Goal: Information Seeking & Learning: Learn about a topic

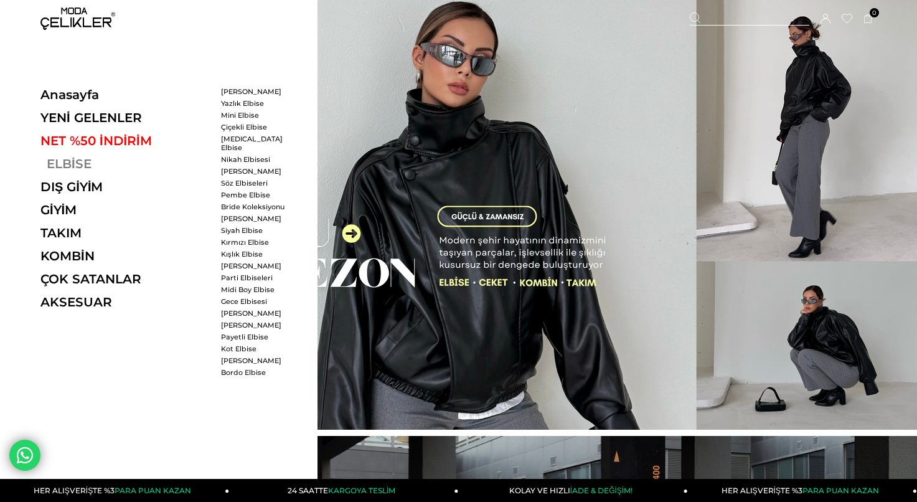
click at [69, 163] on link "ELBİSE" at bounding box center [125, 163] width 171 height 15
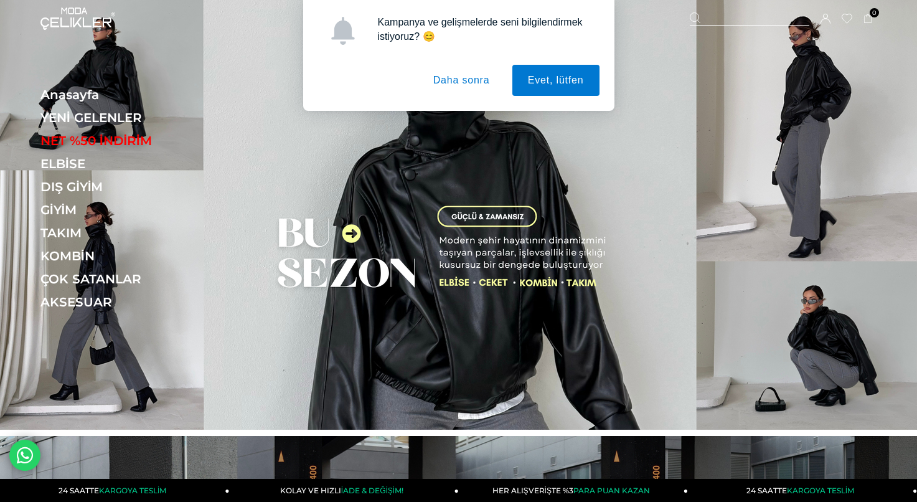
click at [469, 74] on button "Daha sonra" at bounding box center [462, 80] width 88 height 31
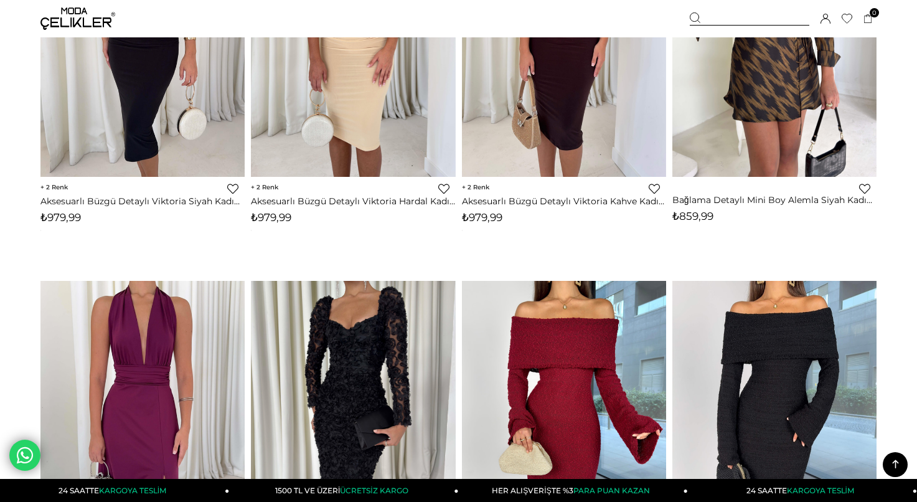
scroll to position [4989, 0]
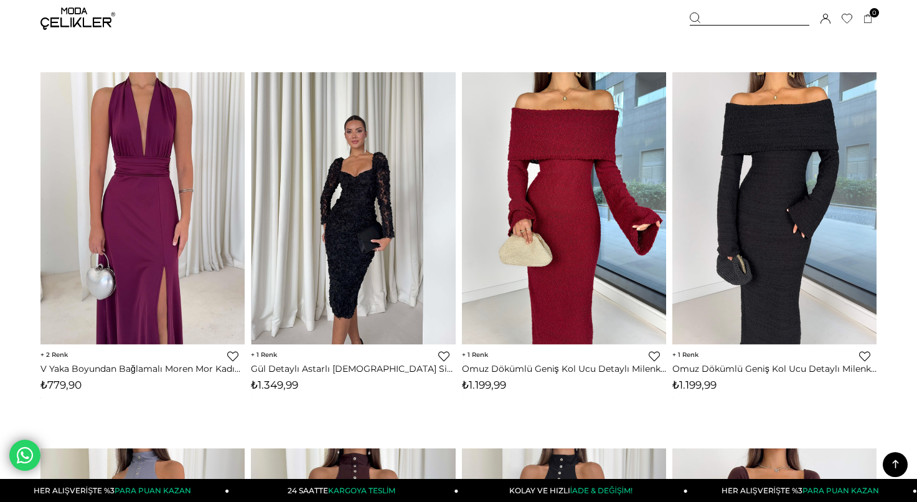
click at [345, 161] on img at bounding box center [354, 208] width 204 height 272
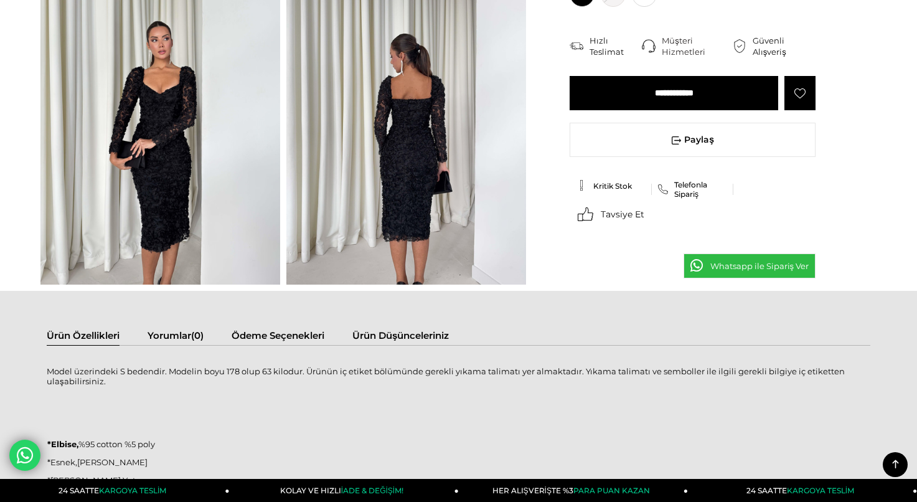
scroll to position [447, 0]
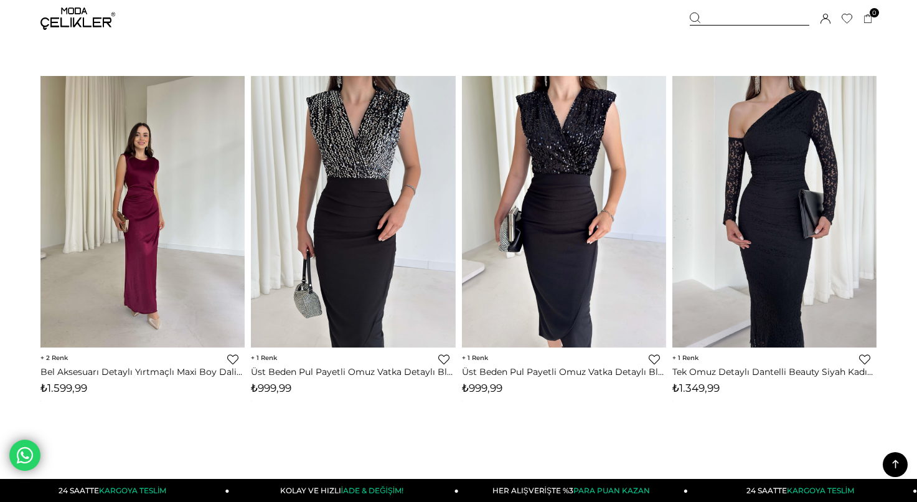
scroll to position [7271, 0]
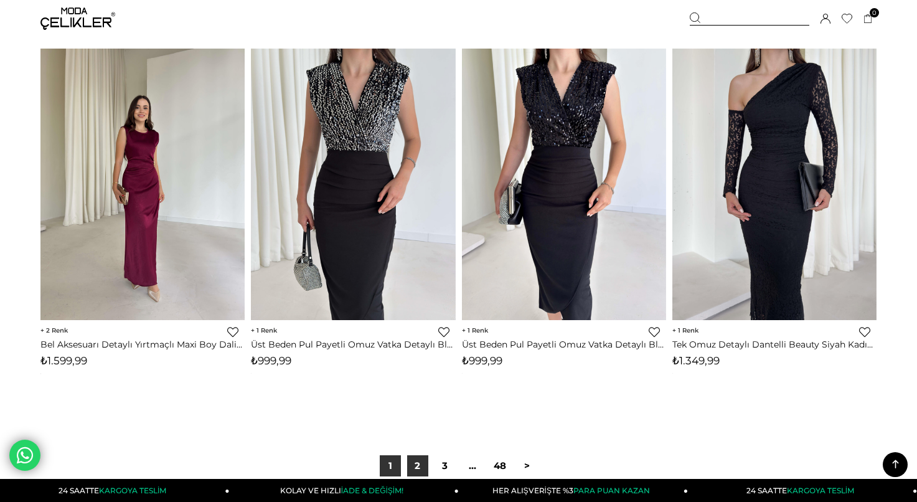
click at [413, 459] on link "2" at bounding box center [417, 465] width 21 height 21
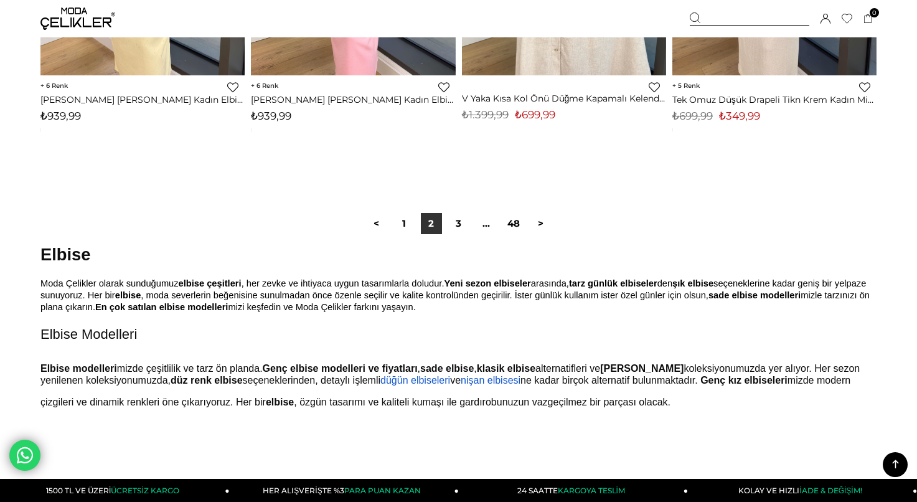
scroll to position [7695, 0]
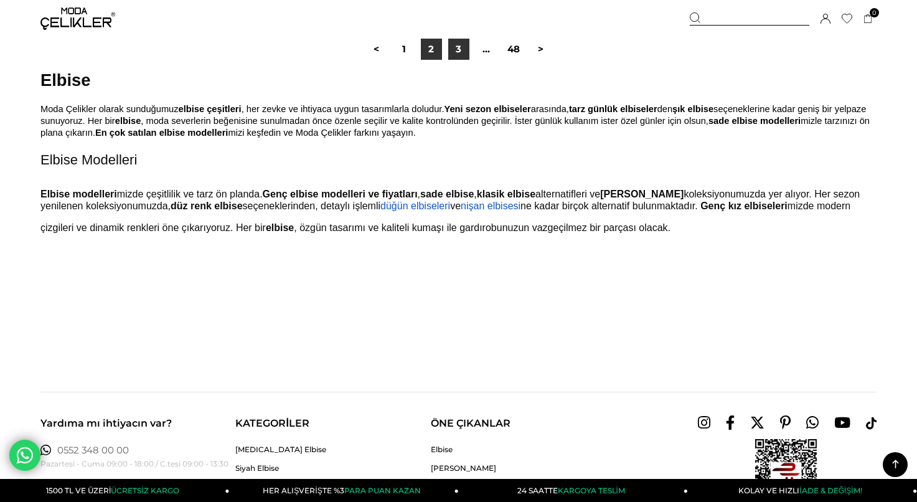
click at [461, 47] on link "3" at bounding box center [458, 49] width 21 height 21
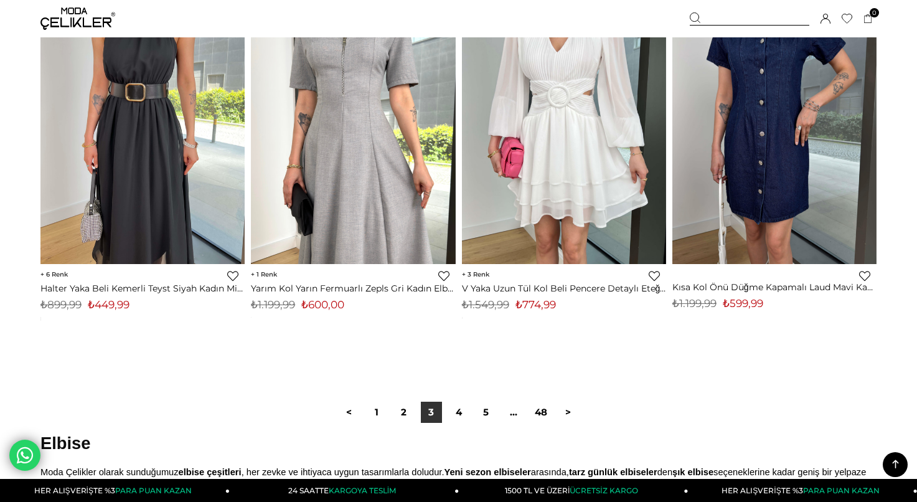
scroll to position [7474, 0]
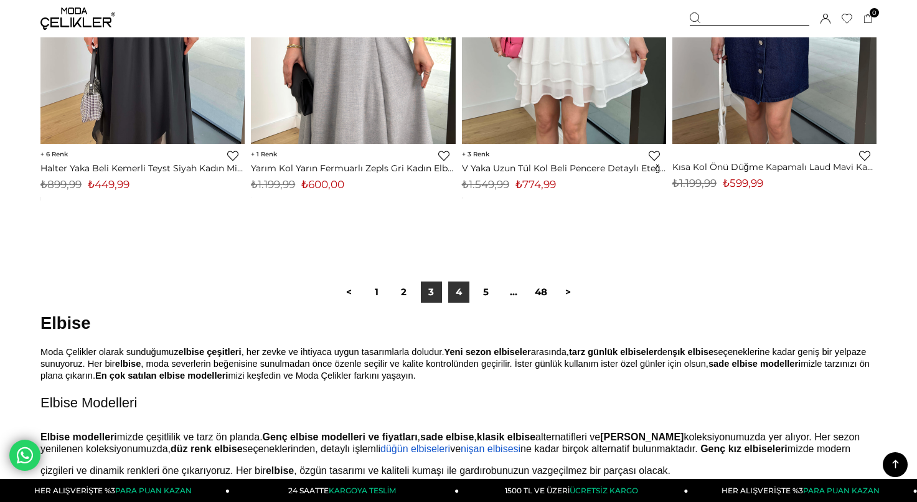
click at [462, 293] on link "4" at bounding box center [458, 291] width 21 height 21
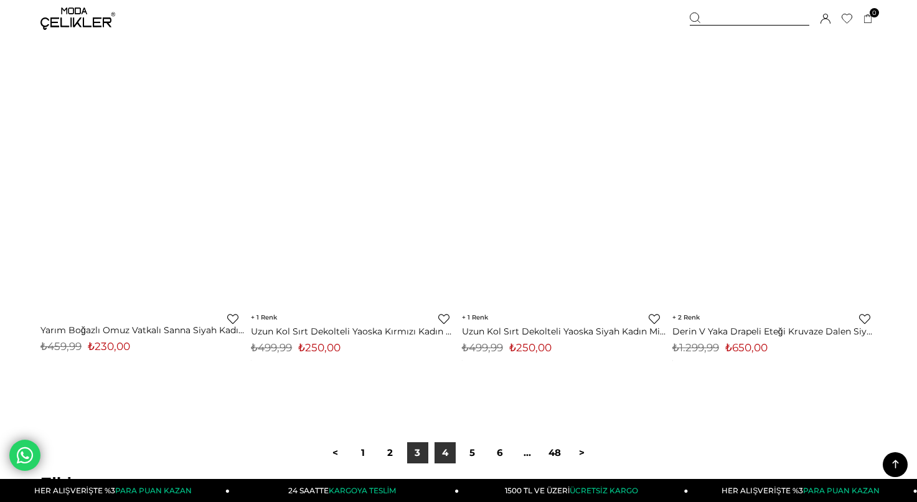
scroll to position [7309, 0]
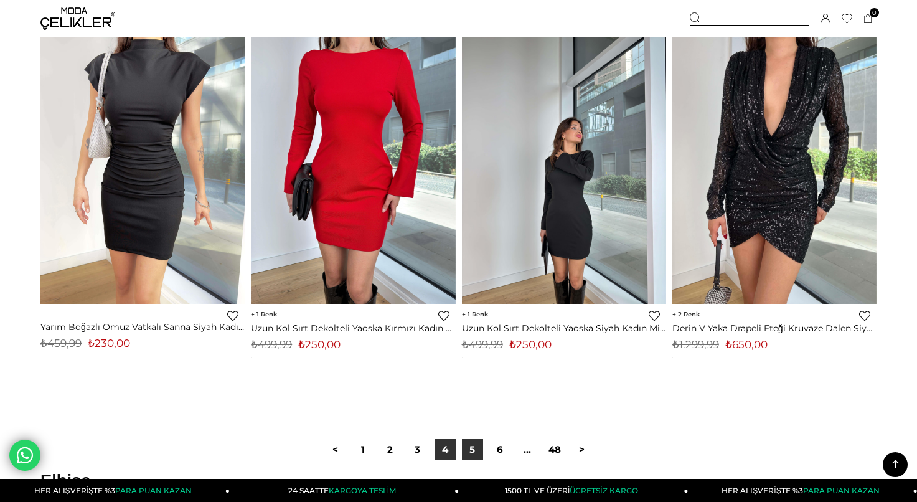
click at [469, 447] on link "5" at bounding box center [472, 449] width 21 height 21
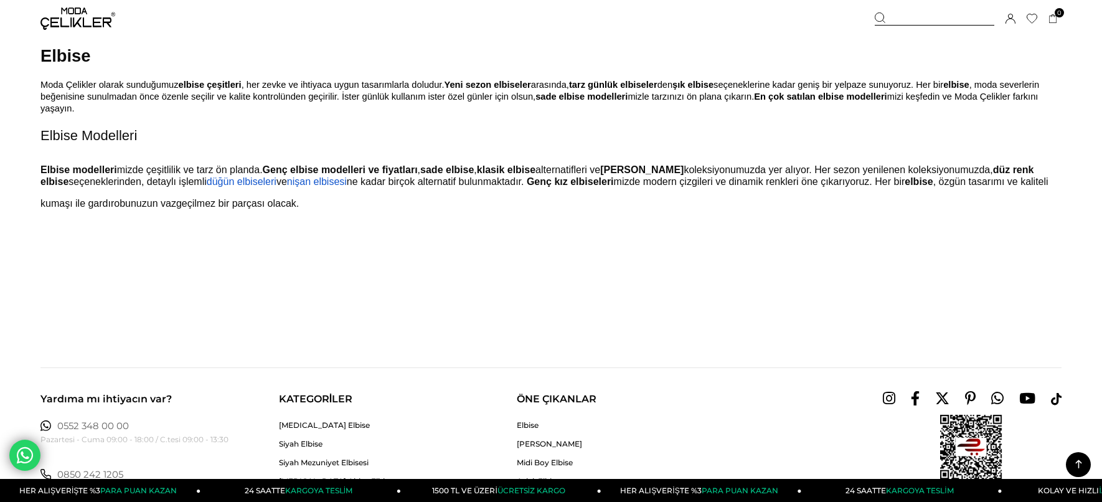
scroll to position [8850, 0]
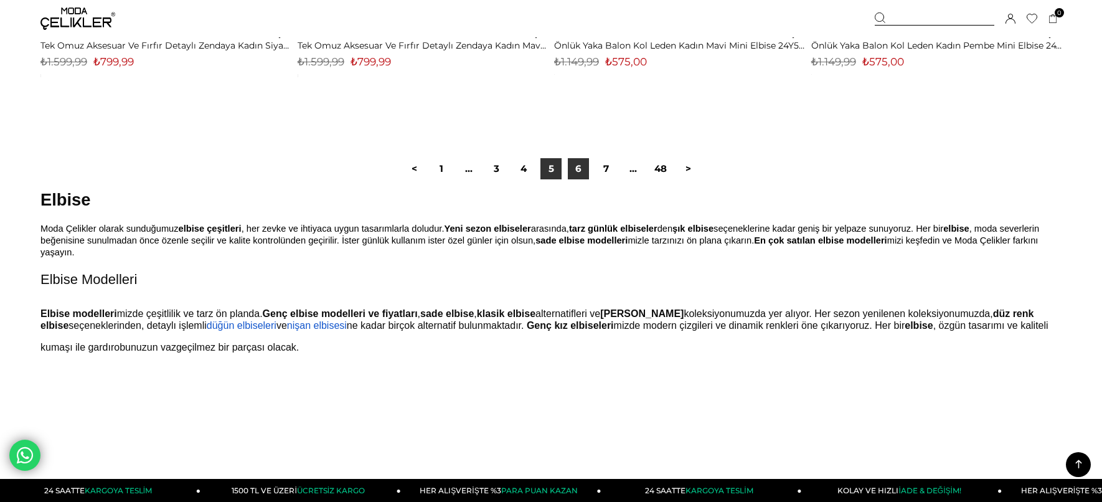
click at [577, 173] on link "6" at bounding box center [578, 168] width 21 height 21
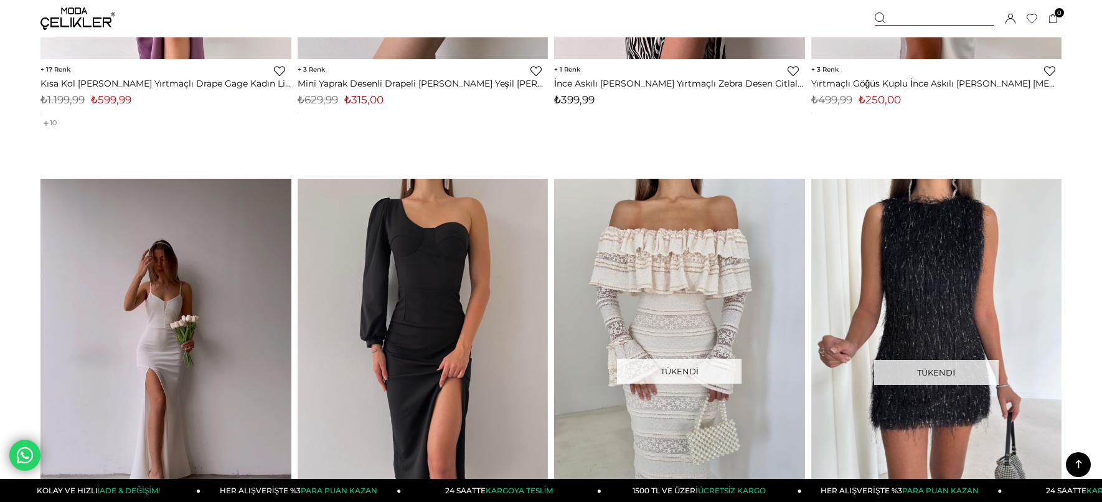
scroll to position [7115, 0]
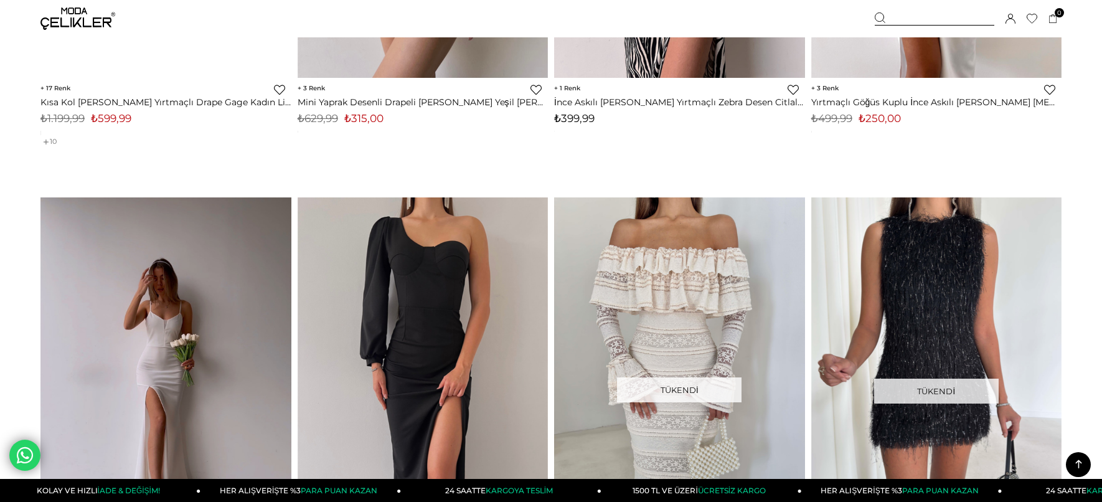
click at [80, 16] on img at bounding box center [77, 18] width 75 height 22
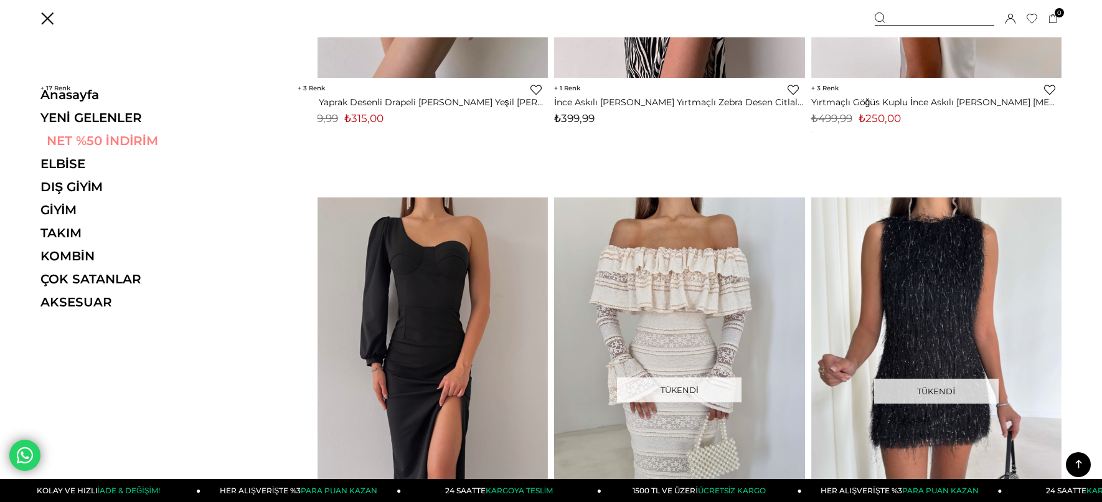
click at [85, 143] on link "NET %50 İNDİRİM" at bounding box center [125, 140] width 171 height 15
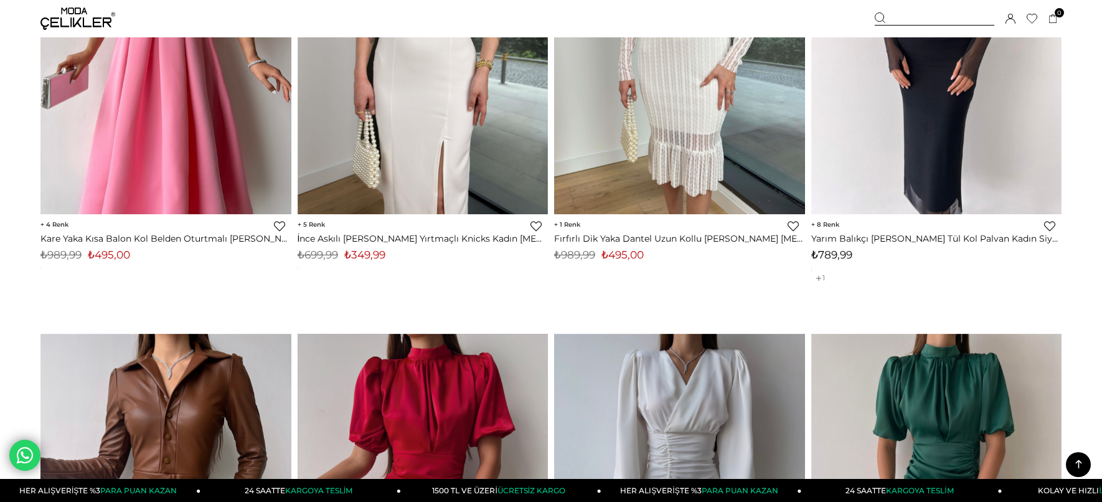
scroll to position [5762, 0]
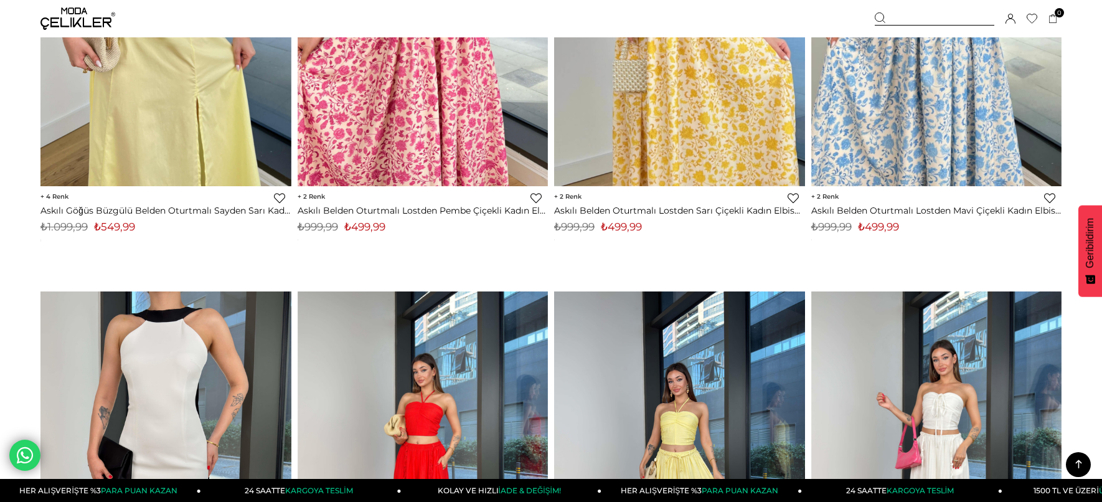
scroll to position [1192, 0]
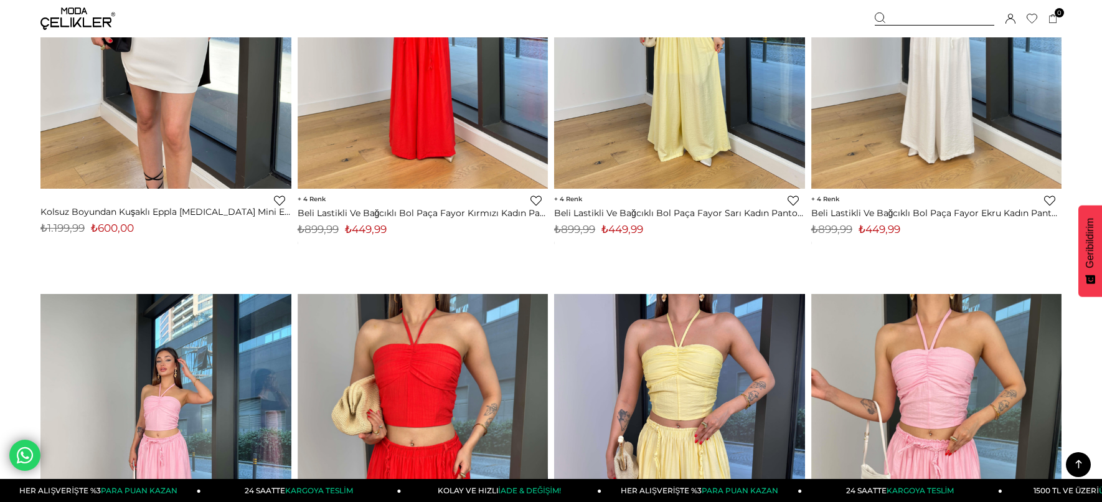
click at [64, 12] on img at bounding box center [77, 18] width 75 height 22
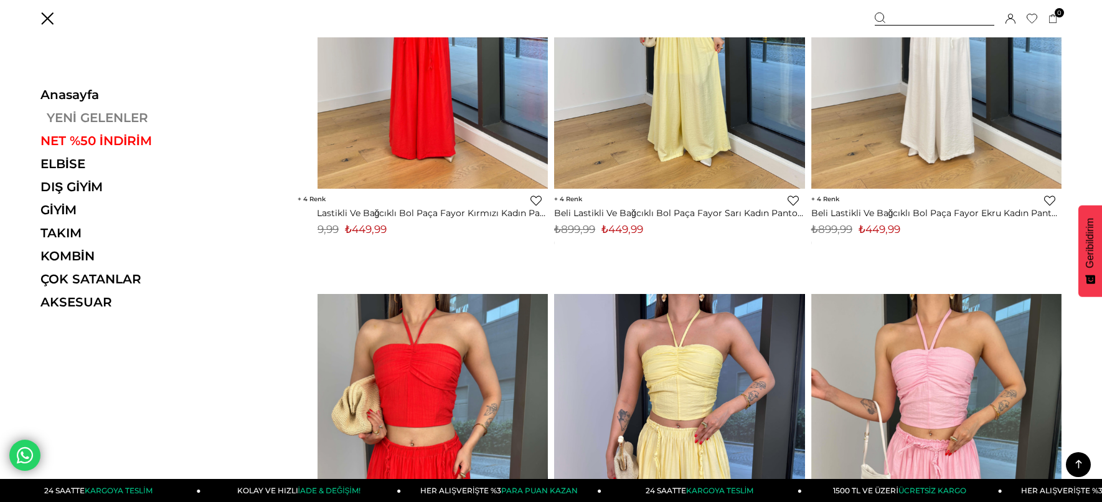
click at [82, 118] on link "YENİ GELENLER" at bounding box center [125, 117] width 171 height 15
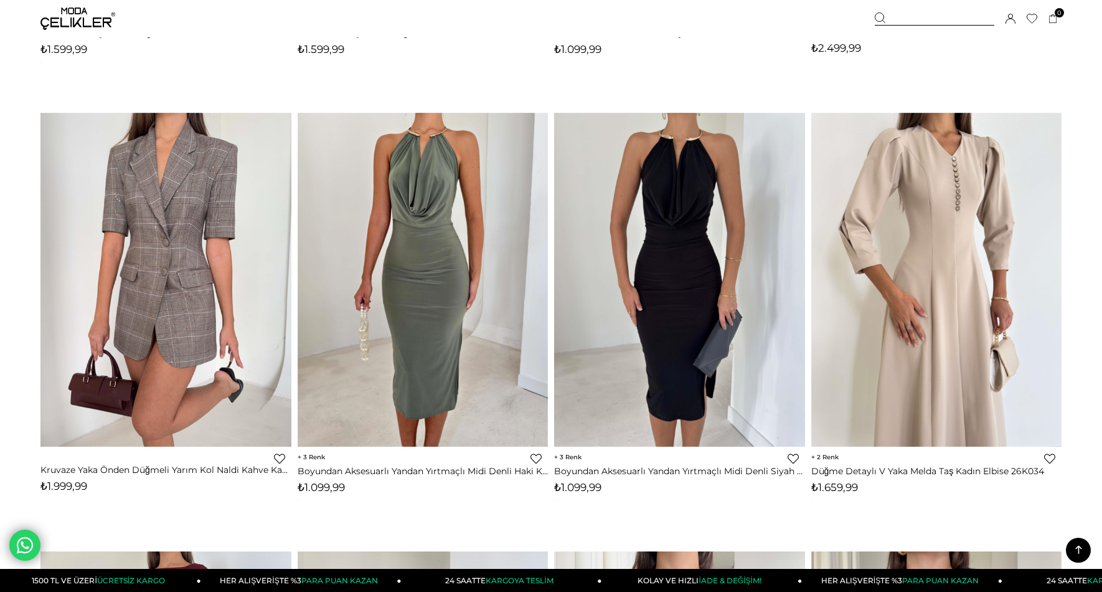
scroll to position [4903, 0]
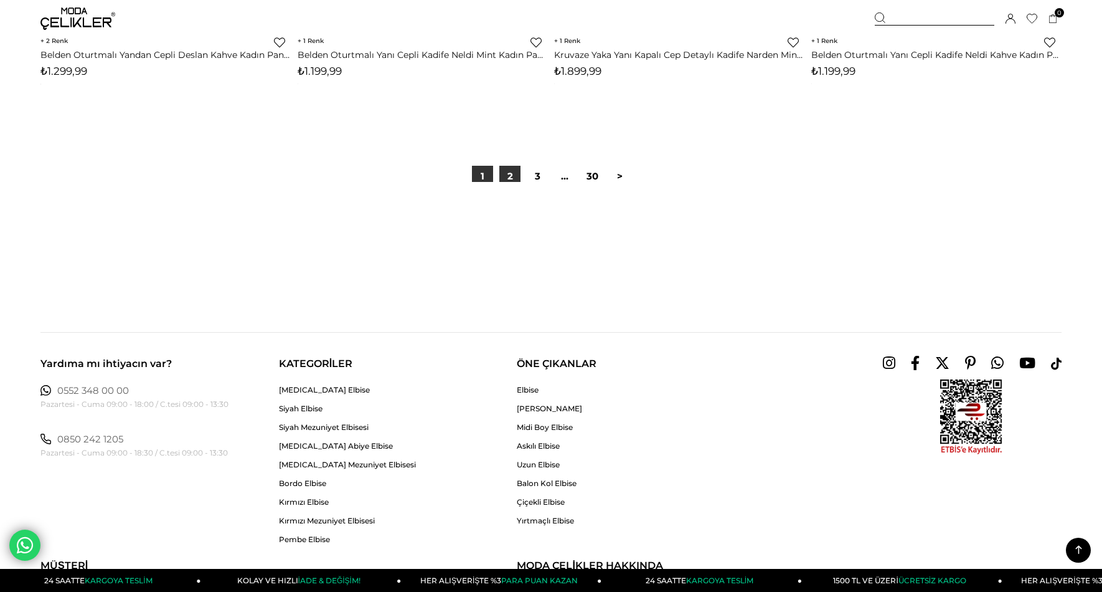
click at [506, 174] on link "2" at bounding box center [509, 176] width 21 height 21
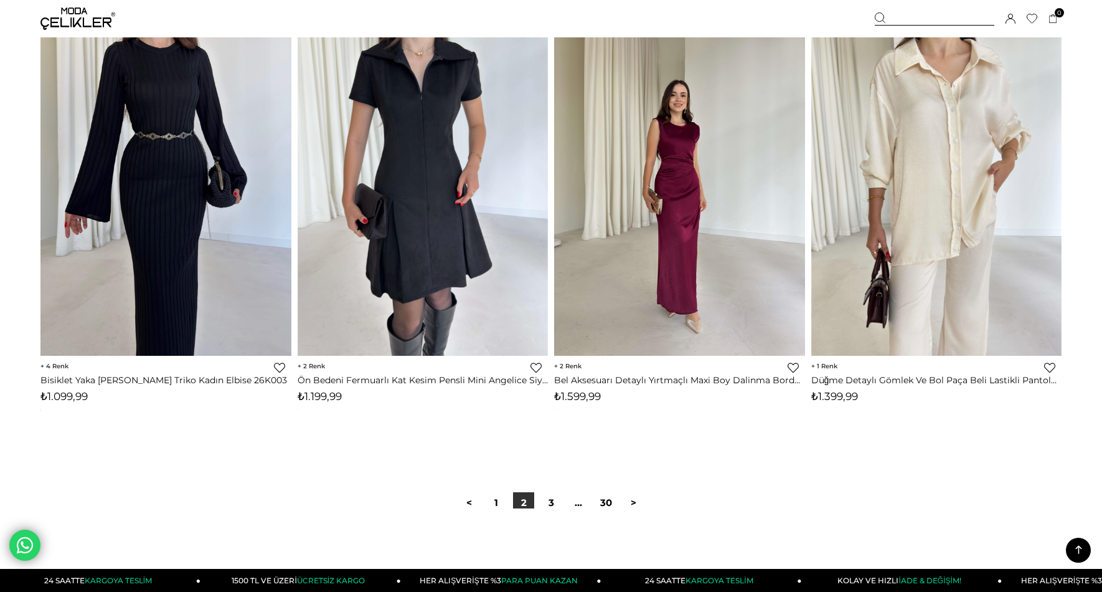
scroll to position [8457, 0]
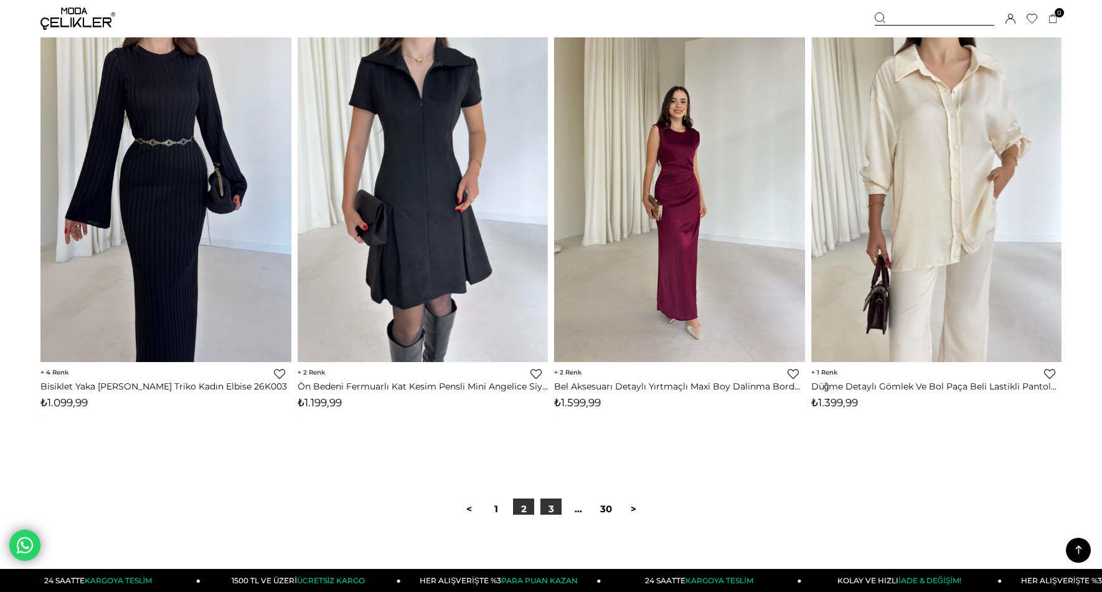
click at [554, 501] on link "3" at bounding box center [551, 508] width 21 height 21
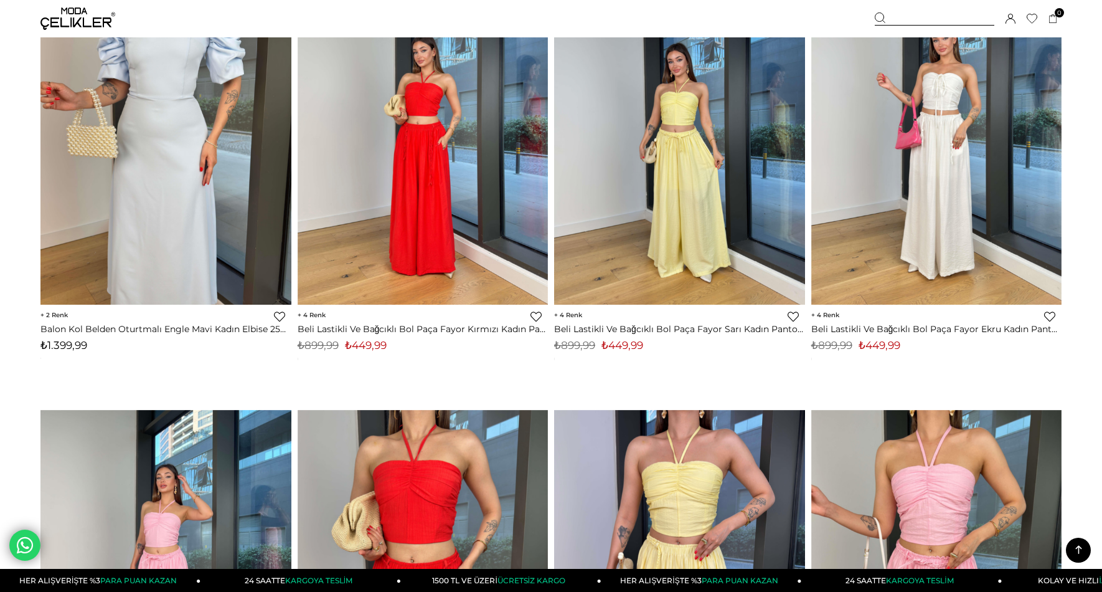
scroll to position [6340, 0]
